Goal: Task Accomplishment & Management: Use online tool/utility

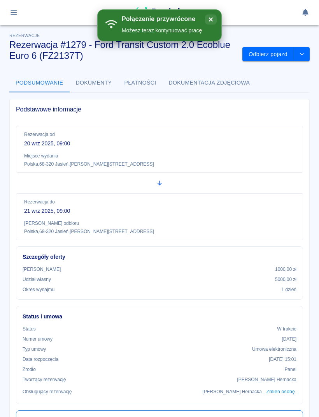
click at [24, 12] on div at bounding box center [159, 12] width 301 height 13
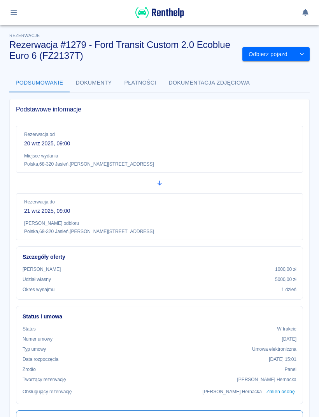
click at [17, 14] on icon "button" at bounding box center [13, 12] width 9 height 7
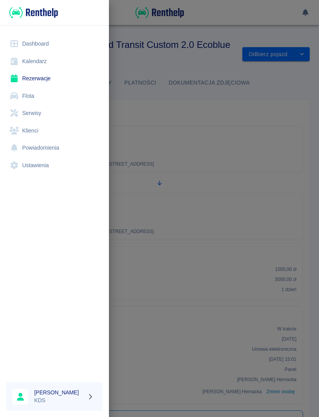
click at [42, 61] on link "Kalendarz" at bounding box center [54, 62] width 97 height 18
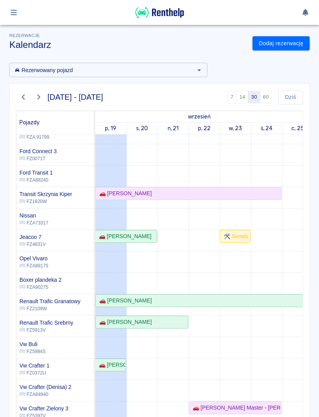
scroll to position [119, 0]
click at [116, 363] on div "🚗 [PERSON_NAME]" at bounding box center [111, 365] width 30 height 8
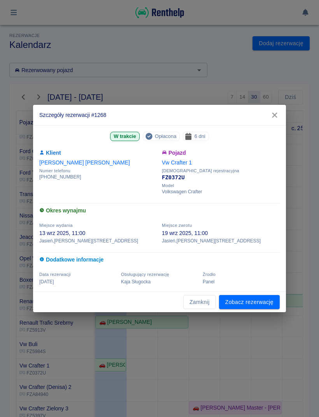
click at [261, 298] on link "Zobacz rezerwację" at bounding box center [249, 302] width 61 height 14
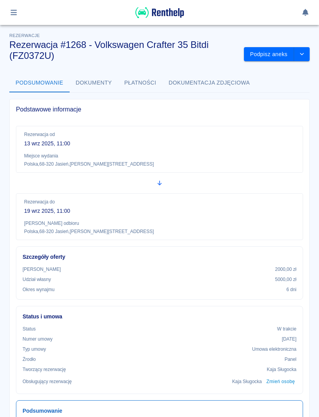
click at [282, 51] on button "Podpisz aneks" at bounding box center [269, 54] width 50 height 14
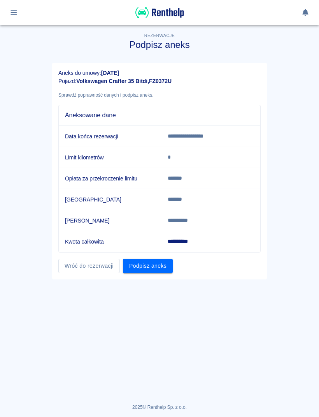
click at [155, 266] on button "Podpisz aneks" at bounding box center [148, 266] width 50 height 14
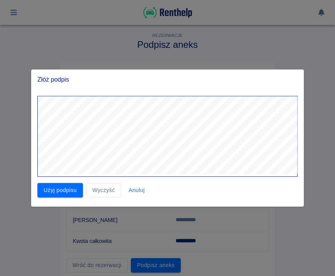
click at [62, 190] on button "Użyj podpisu" at bounding box center [60, 190] width 46 height 14
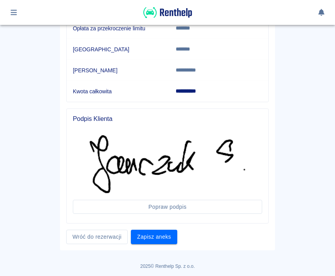
scroll to position [150, 0]
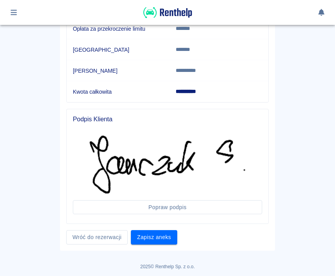
click at [150, 241] on button "Zapisz aneks" at bounding box center [154, 238] width 46 height 14
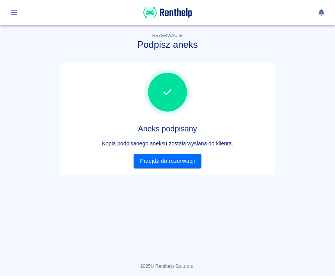
scroll to position [0, 0]
click at [179, 157] on link "Przejdź do rezerwacji" at bounding box center [167, 161] width 67 height 14
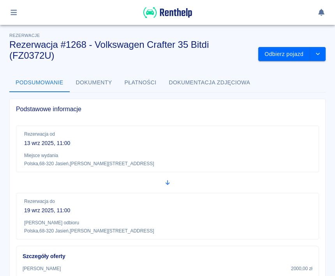
click at [284, 53] on button "Odbierz pojazd" at bounding box center [284, 54] width 52 height 14
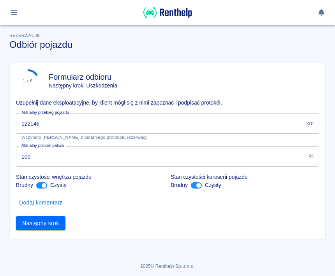
click at [167, 122] on input "122146" at bounding box center [159, 123] width 287 height 21
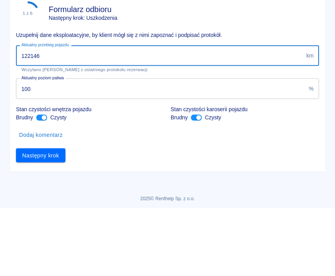
click at [71, 113] on input "122146" at bounding box center [159, 123] width 287 height 21
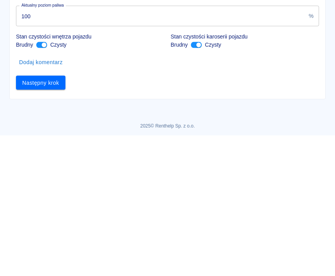
type input "125464"
click at [192, 183] on input "ant design" at bounding box center [198, 186] width 19 height 6
checkbox input "false"
click at [49, 224] on button "Następny krok" at bounding box center [40, 224] width 49 height 14
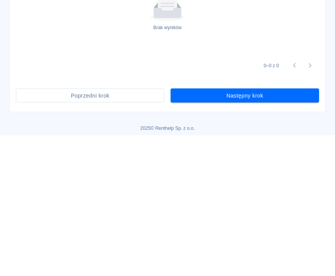
scroll to position [264, 0]
click at [279, 234] on button "Następny krok" at bounding box center [245, 237] width 148 height 14
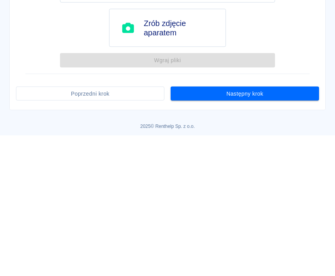
click at [260, 236] on button "Następny krok" at bounding box center [245, 234] width 148 height 14
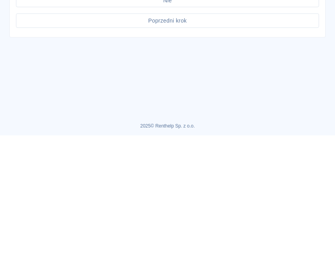
click at [184, 122] on button "Tak" at bounding box center [167, 120] width 303 height 14
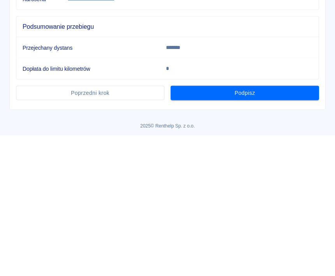
scroll to position [180, 0]
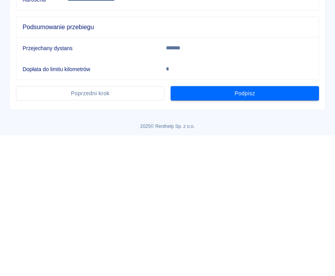
click at [254, 235] on button "Podpisz" at bounding box center [245, 234] width 148 height 14
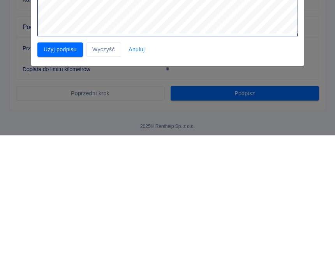
click at [59, 196] on button "Użyj podpisu" at bounding box center [60, 190] width 46 height 14
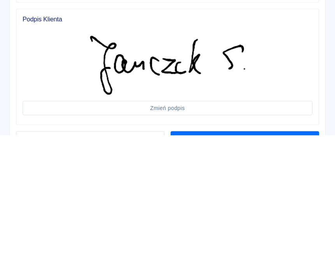
scroll to position [302, 0]
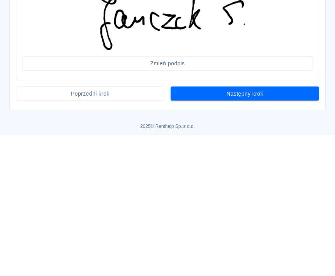
click at [241, 234] on button "Następny krok" at bounding box center [245, 234] width 148 height 14
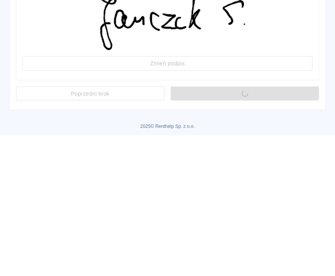
scroll to position [0, 0]
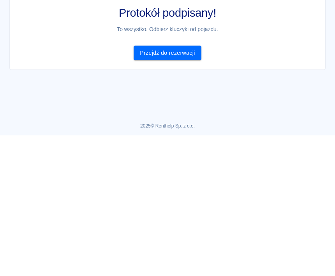
click at [174, 196] on link "Przejdź do rezerwacji" at bounding box center [167, 194] width 67 height 14
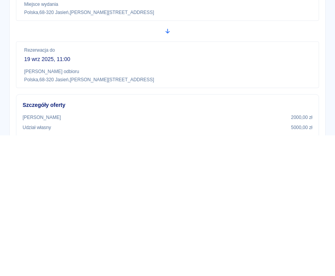
click at [19, 11] on button "button" at bounding box center [13, 12] width 15 height 13
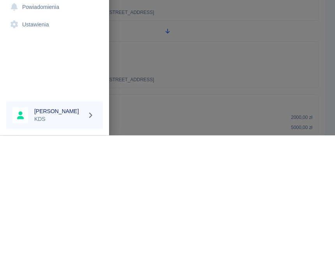
click at [44, 58] on link "Kalendarz" at bounding box center [54, 62] width 97 height 18
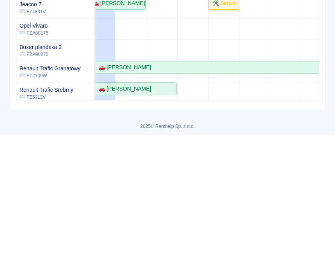
click at [191, 98] on div "🚗 [PERSON_NAME]" at bounding box center [177, 101] width 185 height 8
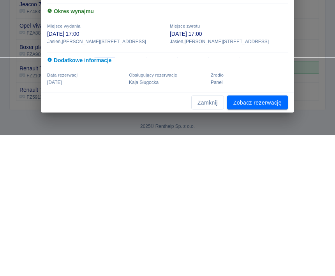
click at [273, 242] on link "Zobacz rezerwację" at bounding box center [257, 243] width 61 height 14
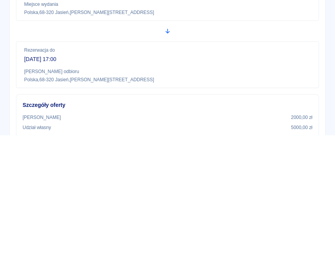
click at [319, 39] on button "drop-down" at bounding box center [318, 43] width 16 height 14
click at [308, 61] on li "Modyfikuj rezerwację" at bounding box center [287, 59] width 63 height 13
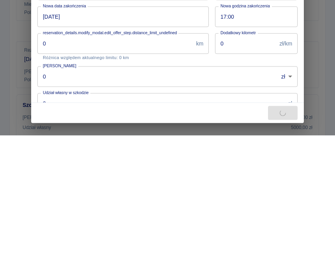
type input "Transit Skrzynia Kiper - FZ1820W"
type input "[PERSON_NAME]"
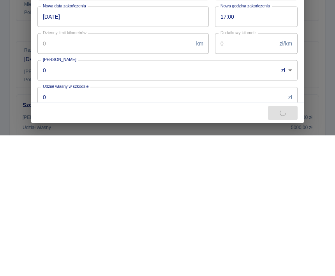
type input "2000"
type input "5000"
type input "2000"
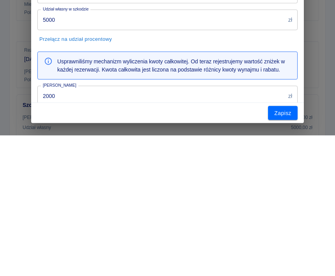
click at [286, 257] on button "Zapisz" at bounding box center [283, 254] width 30 height 14
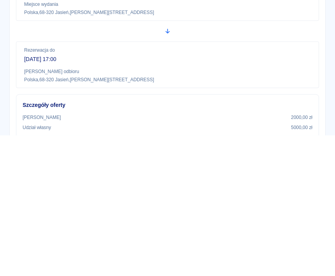
click at [285, 44] on button "Wygeneruj umowę" at bounding box center [280, 43] width 60 height 14
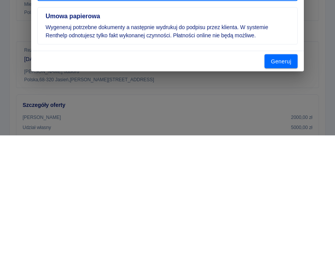
click at [291, 76] on icon "button" at bounding box center [292, 74] width 5 height 5
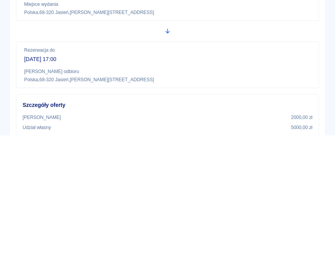
click at [317, 22] on icon at bounding box center [316, 23] width 4 height 4
click at [317, 44] on icon "drop-down" at bounding box center [318, 43] width 6 height 5
click at [302, 60] on li "Modyfikuj rezerwację" at bounding box center [287, 59] width 63 height 13
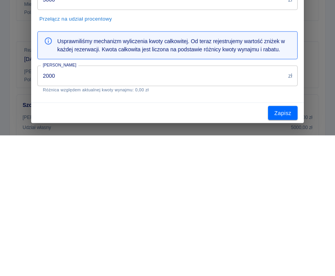
scroll to position [113, 0]
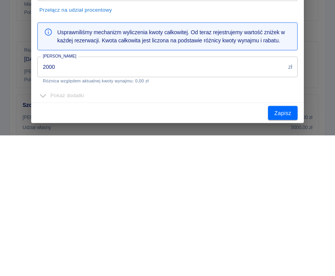
click at [155, 131] on input "5000" at bounding box center [161, 131] width 248 height 21
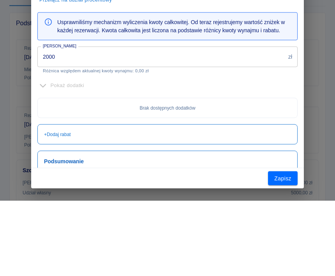
scroll to position [191, 0]
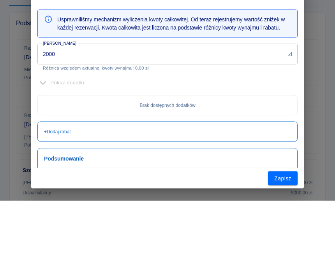
click at [142, 119] on input "2000" at bounding box center [161, 129] width 248 height 21
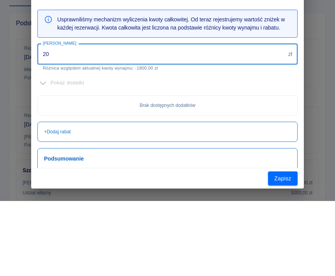
type input "2"
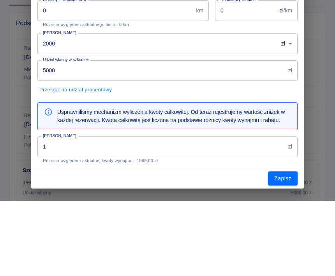
scroll to position [100, 0]
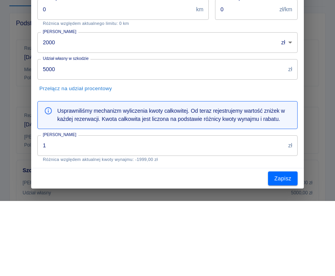
click at [123, 218] on input "1" at bounding box center [161, 221] width 248 height 21
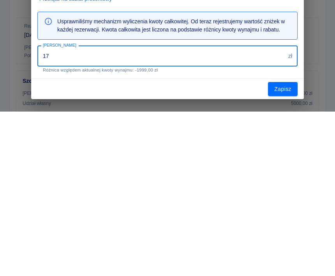
scroll to position [0, 0]
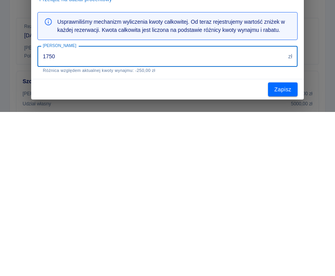
type input "1750"
click at [289, 247] on button "Zapisz" at bounding box center [283, 254] width 30 height 14
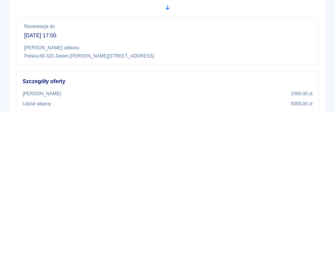
scroll to position [-2, 0]
click at [317, 19] on div at bounding box center [315, 22] width 7 height 16
click at [293, 48] on button "Wygeneruj umowę" at bounding box center [280, 43] width 60 height 14
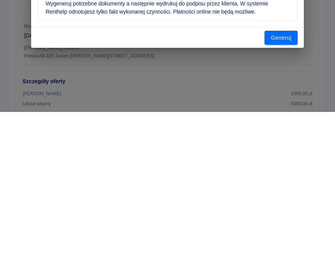
click at [285, 204] on button "Generuj" at bounding box center [280, 202] width 33 height 14
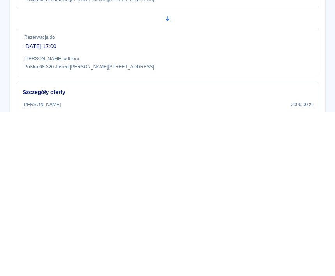
click at [280, 55] on button "Podpisz umowę elektroniczną" at bounding box center [265, 54] width 89 height 14
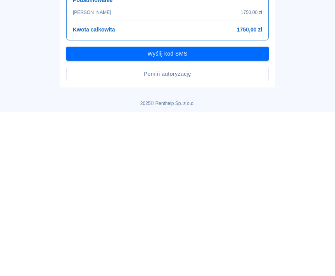
scroll to position [199, 0]
click at [175, 240] on button "Pomiń autoryzację" at bounding box center [167, 238] width 203 height 14
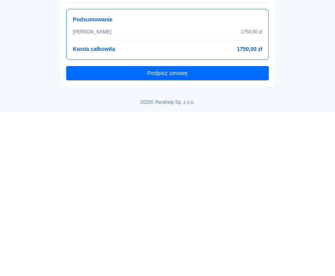
scroll to position [179, 0]
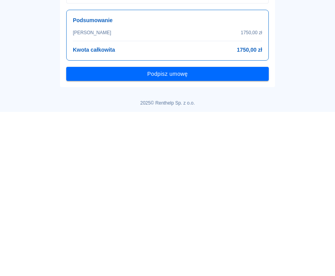
click at [191, 240] on button "Podpisz umowę" at bounding box center [167, 238] width 203 height 14
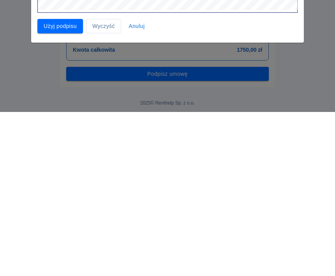
click at [63, 193] on button "Użyj podpisu" at bounding box center [60, 190] width 46 height 14
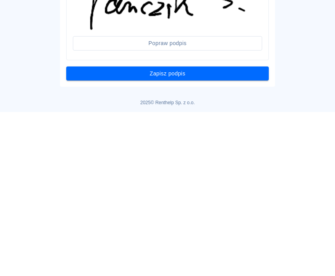
scroll to position [298, 0]
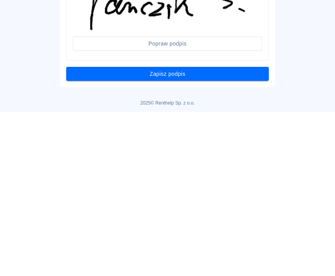
click at [213, 238] on button "Zapisz podpis" at bounding box center [167, 238] width 203 height 14
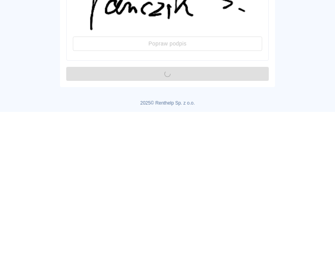
scroll to position [0, 0]
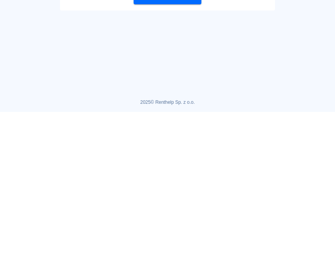
click at [181, 160] on link "Przejdź do rezerwacji" at bounding box center [167, 161] width 67 height 14
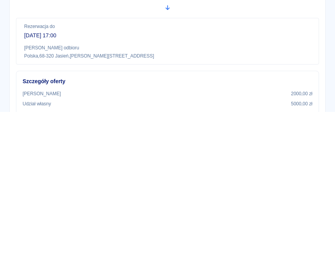
click at [287, 42] on button "Wydaj pojazd" at bounding box center [286, 43] width 48 height 14
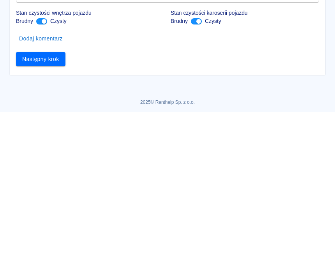
click at [211, 128] on input "222" at bounding box center [159, 123] width 287 height 21
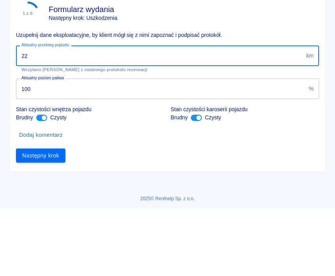
type input "2"
click at [187, 113] on input "Aktualny przebieg pojazdu" at bounding box center [159, 123] width 287 height 21
type input "1502"
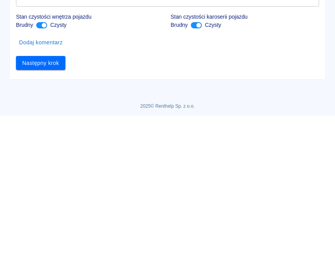
click at [56, 217] on button "Następny krok" at bounding box center [40, 224] width 49 height 14
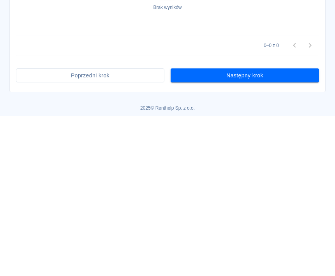
scroll to position [243, 0]
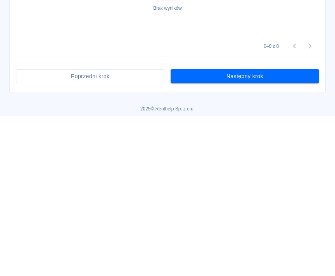
click at [272, 236] on button "Następny krok" at bounding box center [245, 237] width 148 height 14
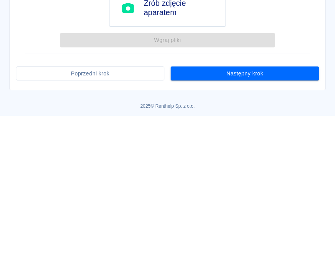
scroll to position [32, 0]
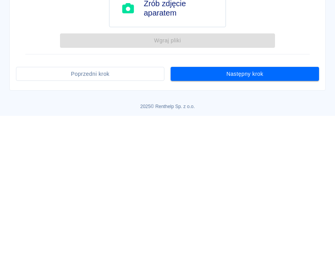
click at [287, 238] on button "Następny krok" at bounding box center [245, 234] width 148 height 14
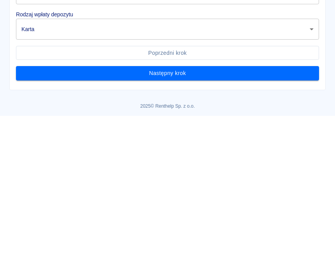
scroll to position [47, 0]
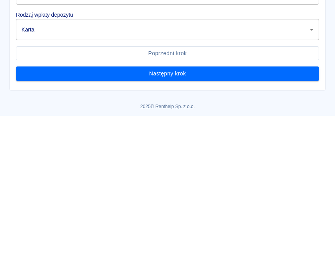
click at [314, 77] on body "Używamy plików Cookies, by zapewnić Ci najlepsze możliwe doświadczenie. Aby dow…" at bounding box center [167, 138] width 335 height 276
click at [39, 116] on li "Tak" at bounding box center [167, 117] width 303 height 13
type input "true"
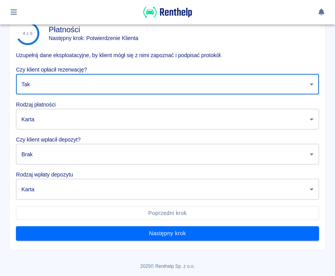
click at [314, 123] on body "Używamy plików Cookies, by zapewnić Ci najlepsze możliwe doświadczenie. Aby dow…" at bounding box center [167, 138] width 335 height 276
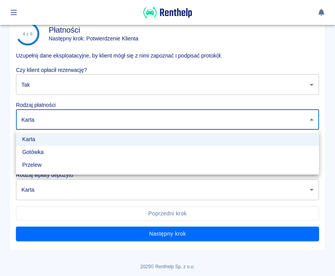
click at [40, 154] on li "Gotówka" at bounding box center [167, 152] width 303 height 13
type input "cash"
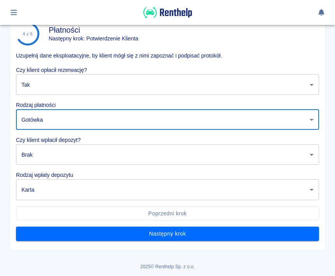
click at [310, 157] on body "Używamy plików Cookies, by zapewnić Ci najlepsze możliwe doświadczenie. Aby dow…" at bounding box center [167, 138] width 335 height 276
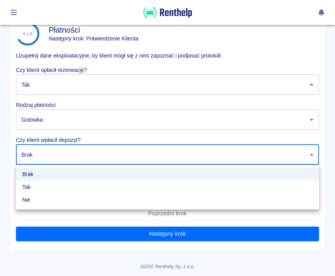
click at [27, 188] on li "Tak" at bounding box center [167, 187] width 303 height 13
type input "true"
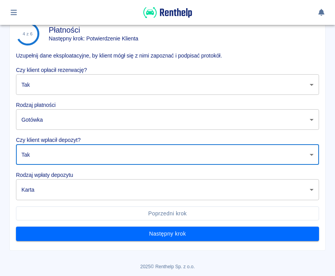
click at [308, 194] on body "Używamy plików Cookies, by zapewnić Ci najlepsze możliwe doświadczenie. Aby dow…" at bounding box center [167, 138] width 335 height 276
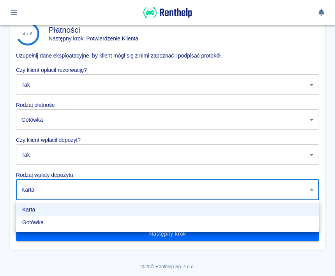
click at [45, 229] on li "Gotówka" at bounding box center [167, 223] width 303 height 13
type input "cash"
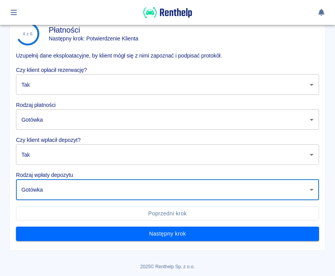
click at [195, 236] on button "Następny krok" at bounding box center [167, 234] width 303 height 14
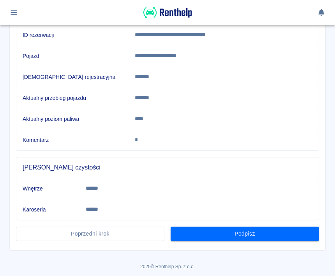
scroll to position [110, 0]
click at [257, 236] on button "Podpisz" at bounding box center [245, 234] width 148 height 14
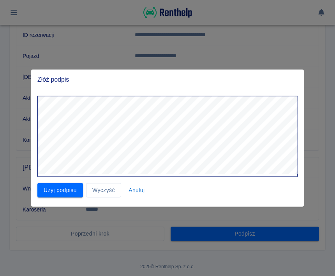
click at [71, 190] on button "Użyj podpisu" at bounding box center [60, 190] width 46 height 14
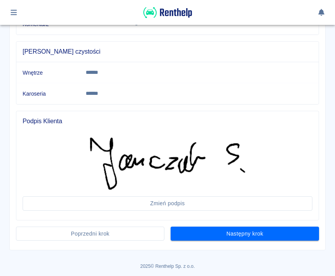
scroll to position [225, 0]
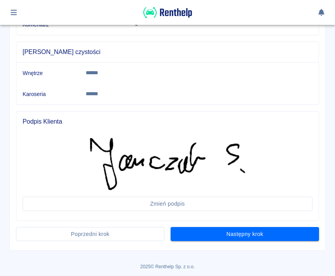
click at [271, 238] on button "Następny krok" at bounding box center [245, 234] width 148 height 14
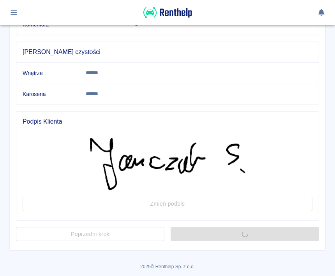
scroll to position [0, 0]
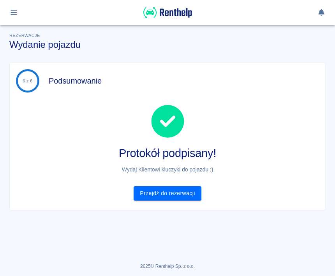
click at [177, 196] on link "Przejdź do rezerwacji" at bounding box center [167, 194] width 67 height 14
